Goal: Task Accomplishment & Management: Manage account settings

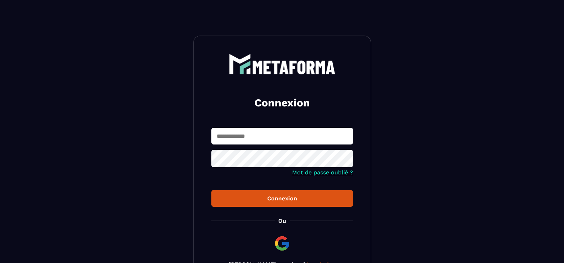
click at [269, 137] on input "text" at bounding box center [282, 136] width 142 height 17
type input "**********"
click at [211, 190] on button "Connexion" at bounding box center [282, 198] width 142 height 17
click at [346, 161] on icon at bounding box center [345, 159] width 8 height 6
click at [211, 190] on button "Connexion" at bounding box center [282, 198] width 142 height 17
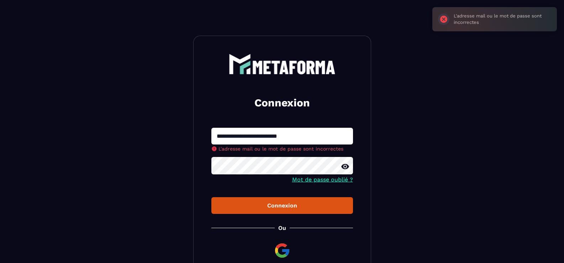
click at [282, 248] on img at bounding box center [282, 250] width 17 height 17
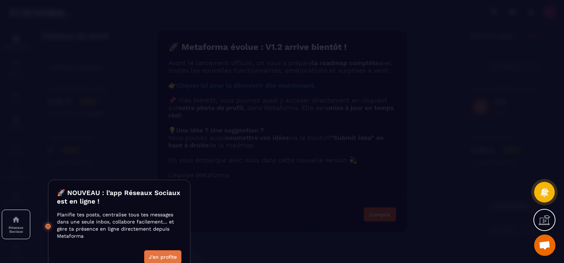
click at [162, 257] on button "J'en profite" at bounding box center [162, 257] width 37 height 14
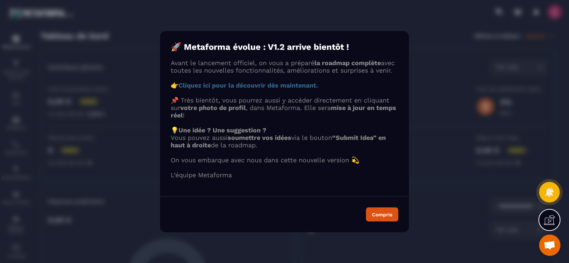
click at [294, 88] on strong "Cliquez ici pour la découvrir dès maintenant." at bounding box center [248, 84] width 139 height 7
